Goal: Communication & Community: Answer question/provide support

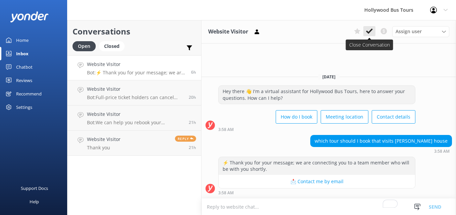
click at [372, 31] on icon at bounding box center [369, 31] width 7 height 7
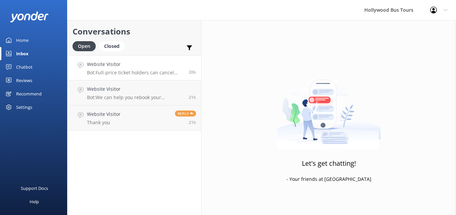
click at [133, 71] on p "Bot: Full-price ticket holders can cancel their tour and receive a full refund …" at bounding box center [135, 73] width 97 height 6
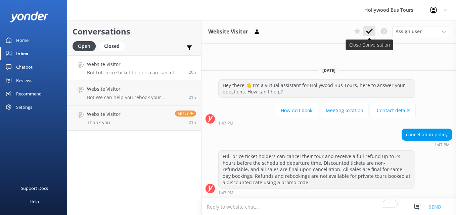
click at [371, 33] on icon at bounding box center [369, 31] width 7 height 7
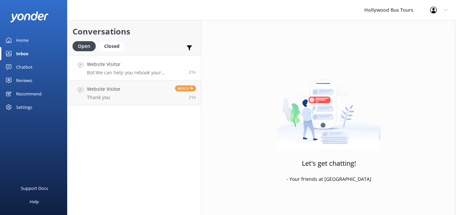
click at [153, 74] on p "Bot: We can help you rebook your reservation and change the pick-up location, p…" at bounding box center [135, 73] width 97 height 6
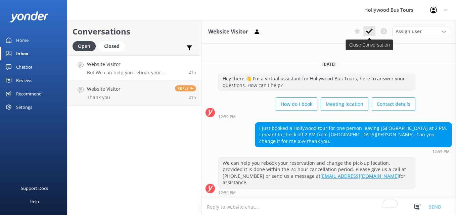
click at [369, 34] on icon at bounding box center [369, 31] width 7 height 7
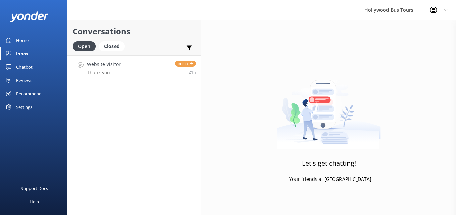
click at [145, 77] on link "Website Visitor Thank you Reply 21h" at bounding box center [134, 67] width 134 height 25
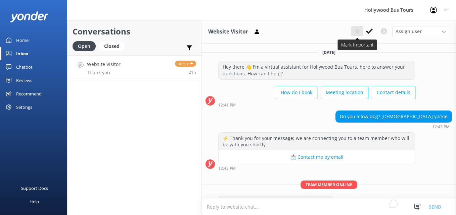
scroll to position [41, 0]
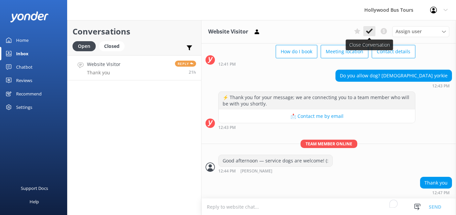
click at [365, 32] on button at bounding box center [369, 31] width 12 height 10
